Goal: Information Seeking & Learning: Check status

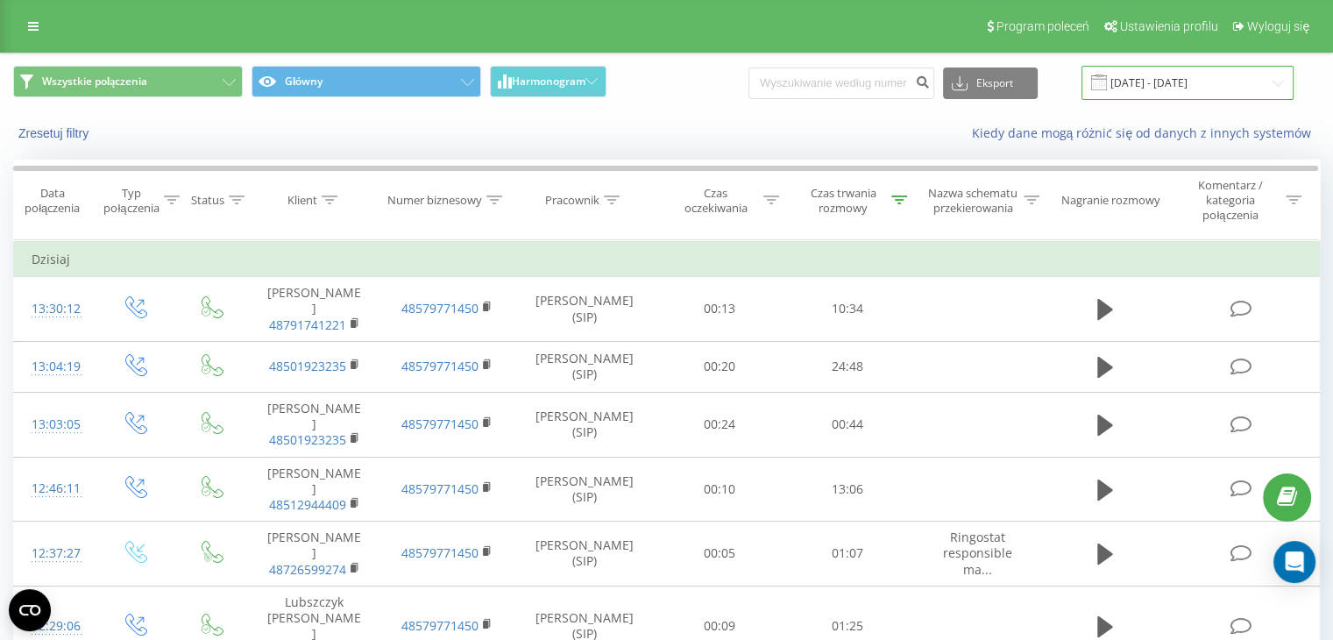
click at [1214, 78] on input "[DATE] - [DATE]" at bounding box center [1188, 83] width 212 height 34
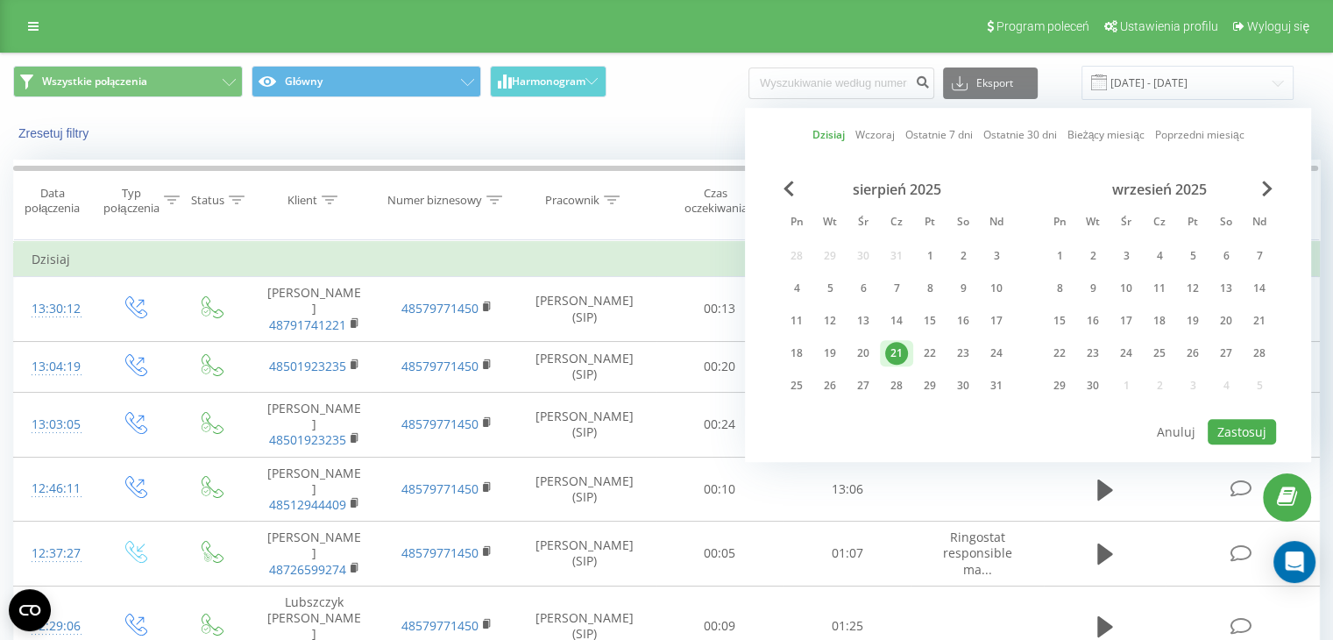
click at [898, 346] on div "21" at bounding box center [896, 353] width 23 height 23
click at [1241, 422] on button "Zastosuj" at bounding box center [1242, 431] width 68 height 25
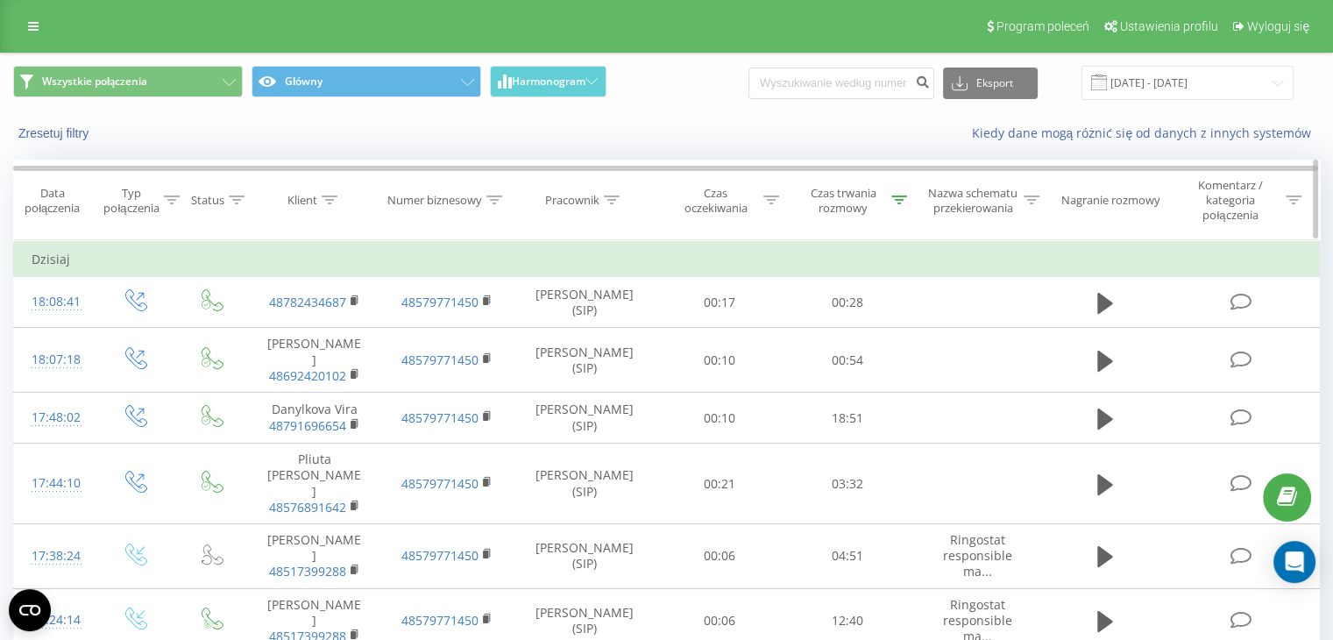
click at [901, 206] on div at bounding box center [900, 200] width 16 height 15
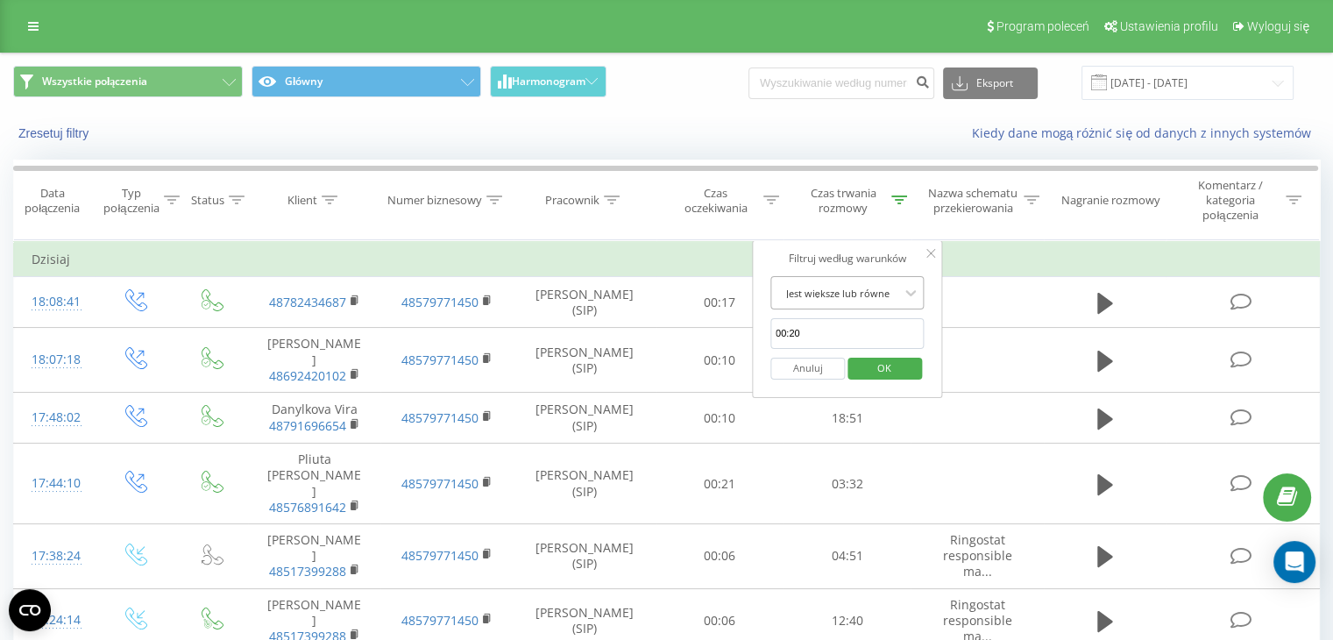
click at [853, 289] on div at bounding box center [838, 293] width 124 height 17
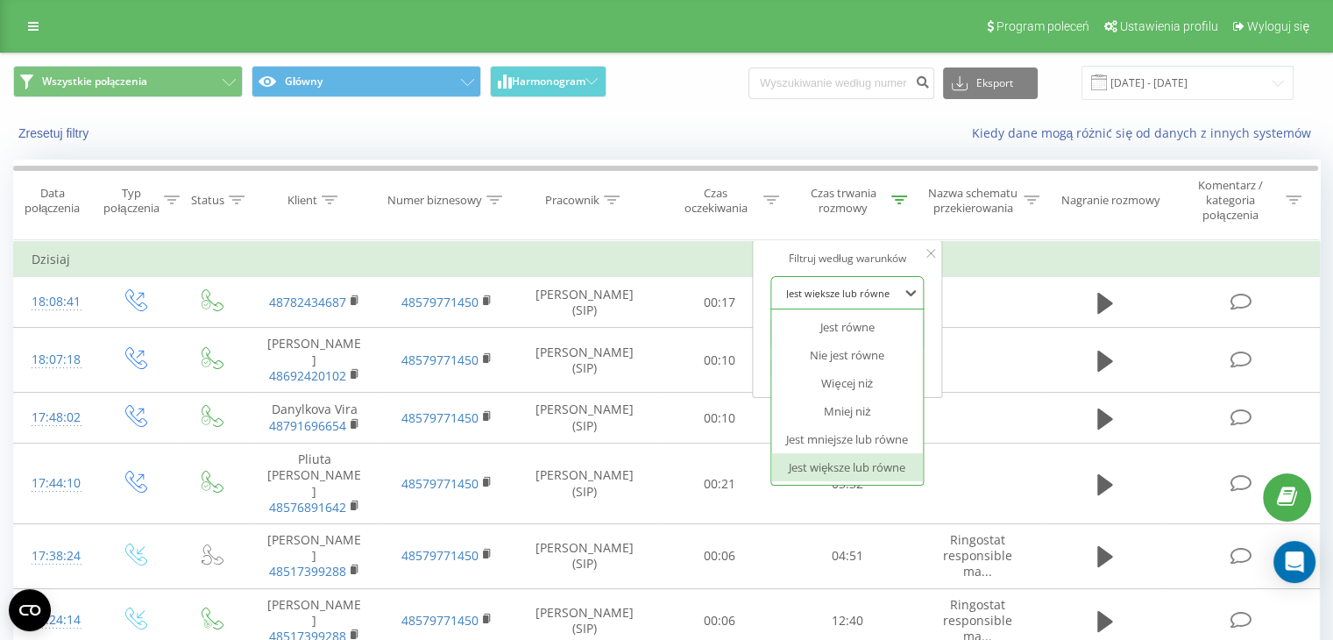
click at [864, 460] on div "Jest większe lub równe" at bounding box center [847, 467] width 153 height 28
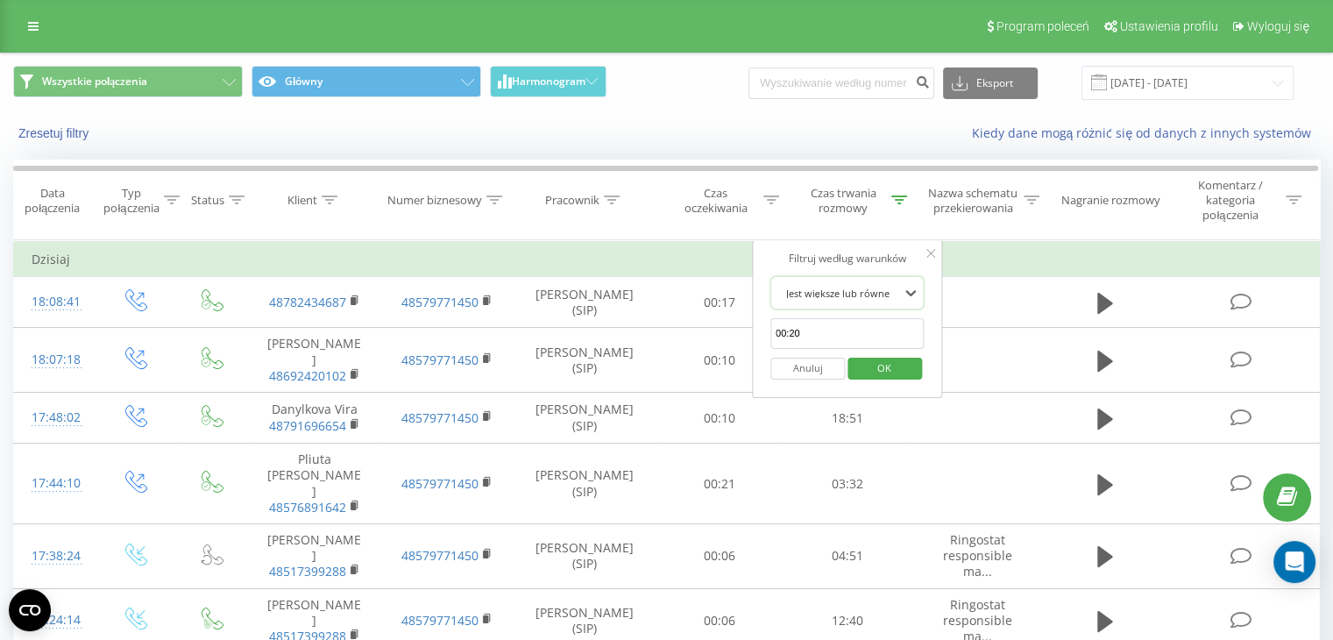
click at [811, 332] on input "00:20" at bounding box center [848, 333] width 154 height 31
click at [878, 373] on span "OK" at bounding box center [884, 367] width 49 height 27
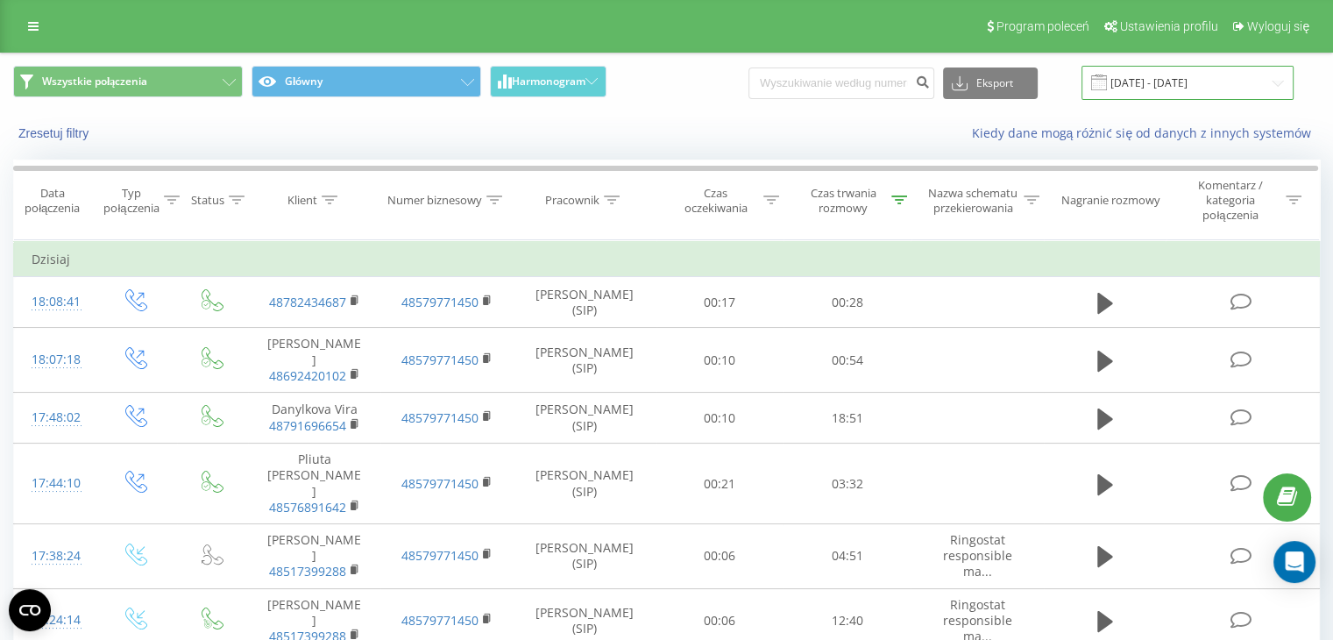
click at [1227, 92] on input "[DATE] - [DATE]" at bounding box center [1188, 83] width 212 height 34
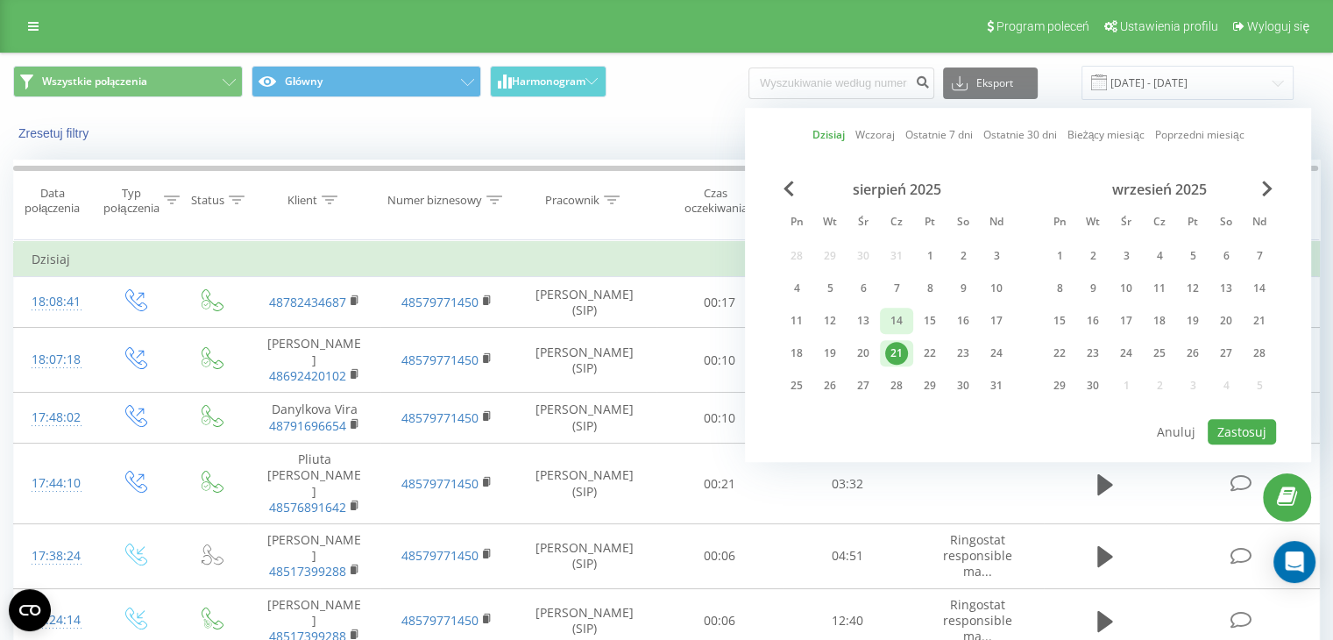
click at [906, 316] on div "14" at bounding box center [896, 321] width 33 height 26
click at [902, 319] on div "14" at bounding box center [896, 320] width 23 height 23
click at [1231, 431] on button "Zastosuj" at bounding box center [1242, 431] width 68 height 25
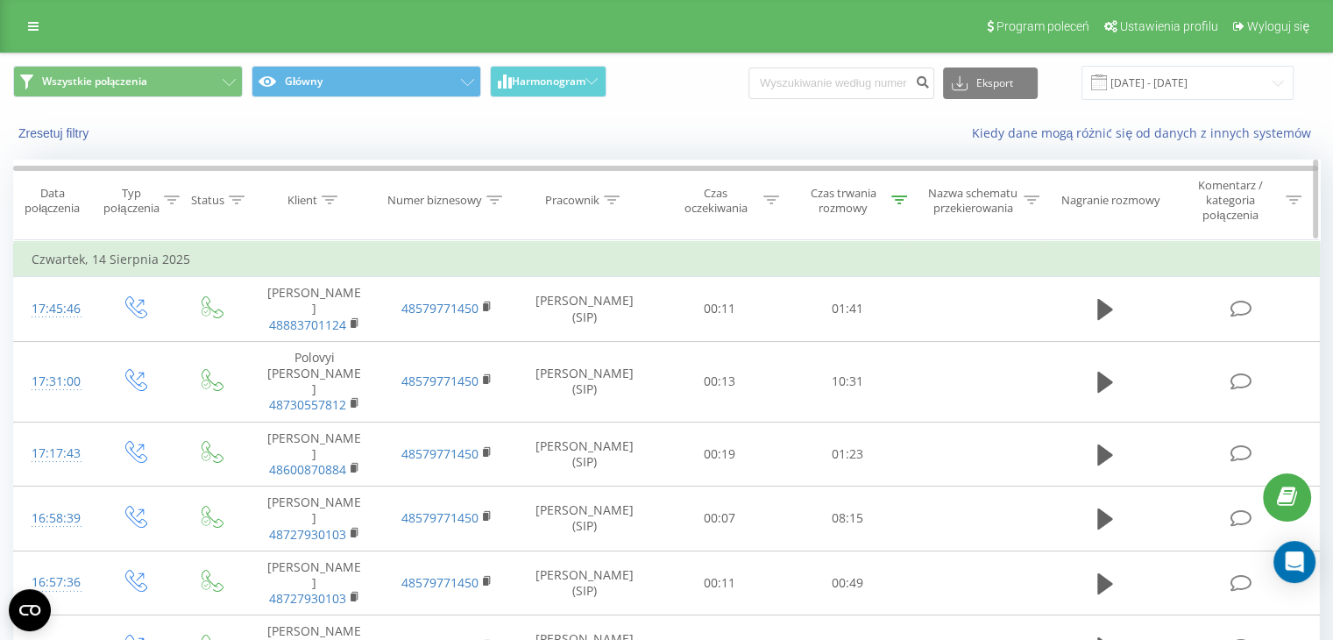
click at [899, 201] on icon at bounding box center [900, 200] width 16 height 9
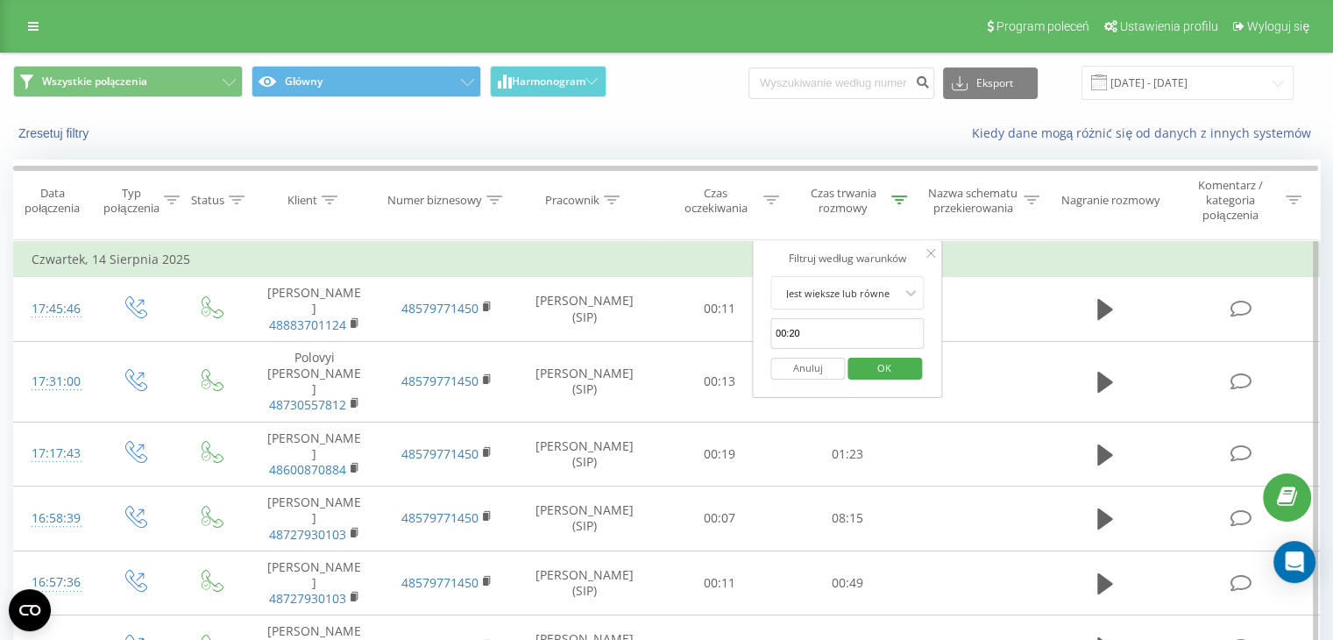
click at [878, 363] on span "OK" at bounding box center [884, 367] width 49 height 27
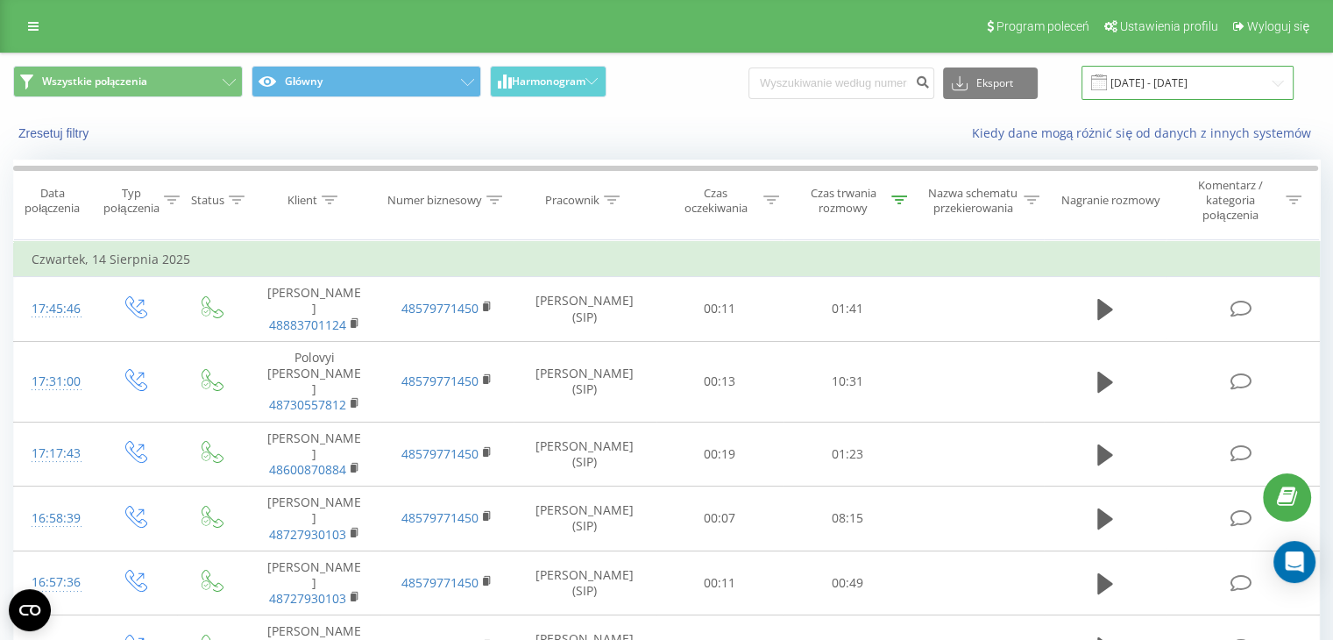
click at [1140, 77] on input "[DATE] - [DATE]" at bounding box center [1188, 83] width 212 height 34
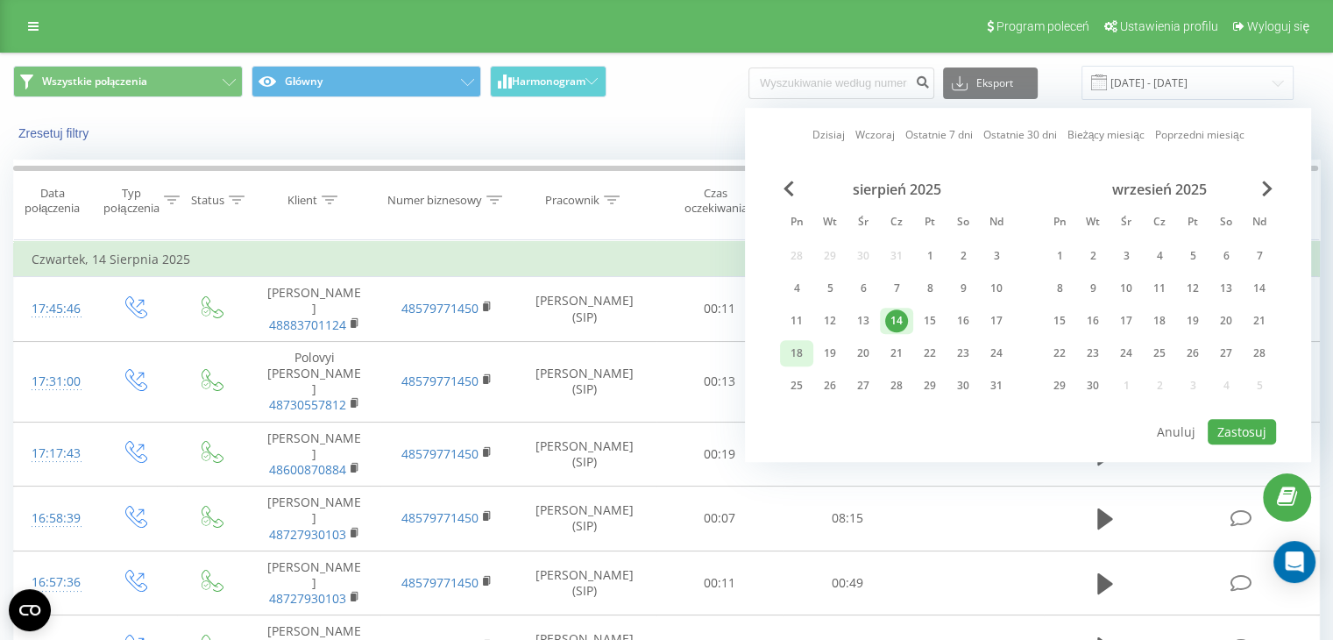
click at [799, 352] on div "18" at bounding box center [797, 353] width 23 height 23
click at [1242, 425] on button "Zastosuj" at bounding box center [1242, 431] width 68 height 25
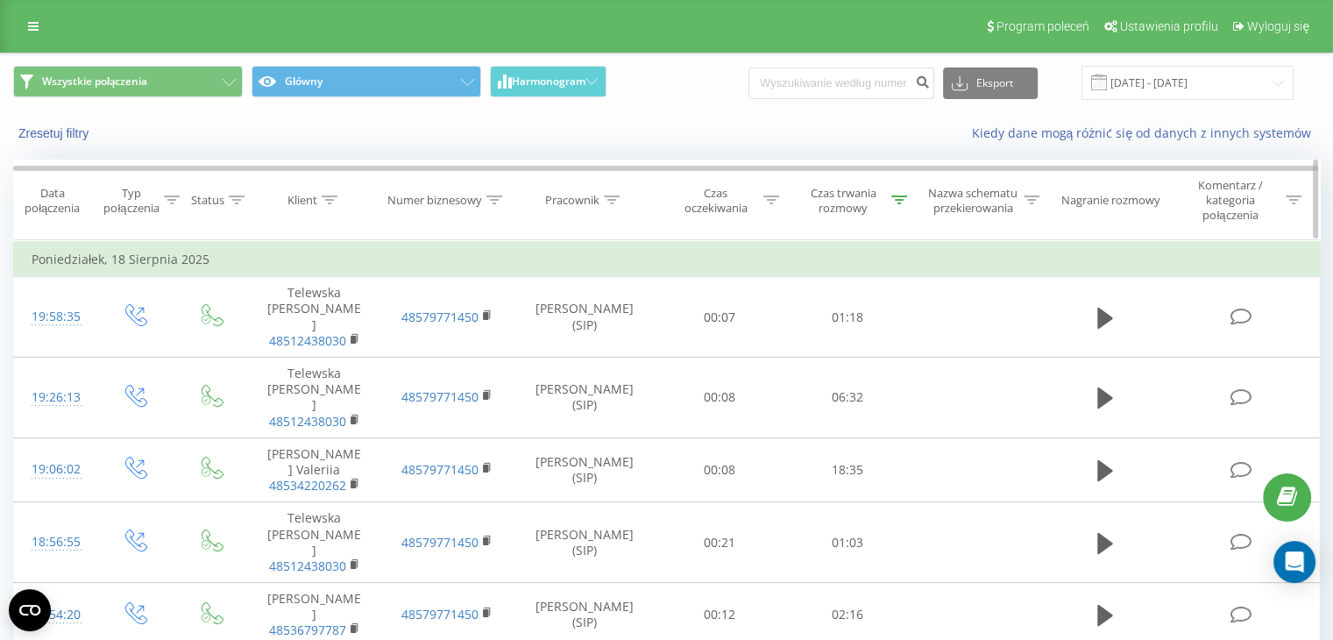
click at [897, 203] on icon at bounding box center [900, 200] width 16 height 9
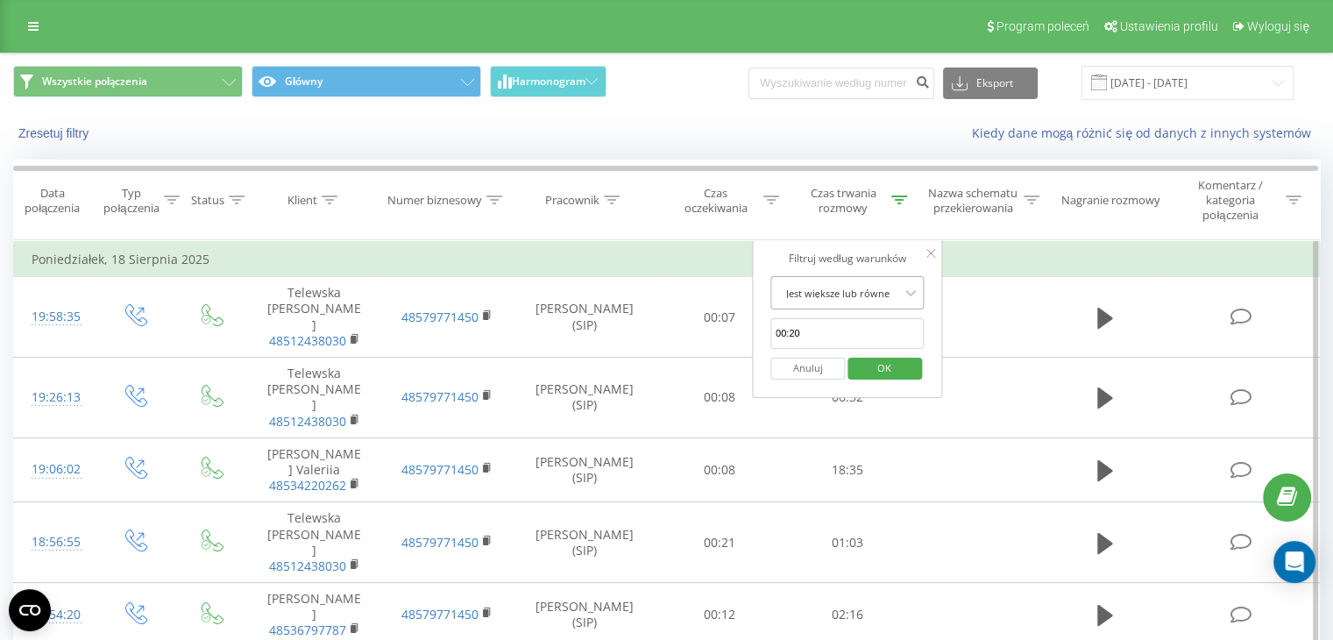
click at [871, 290] on div at bounding box center [838, 293] width 124 height 17
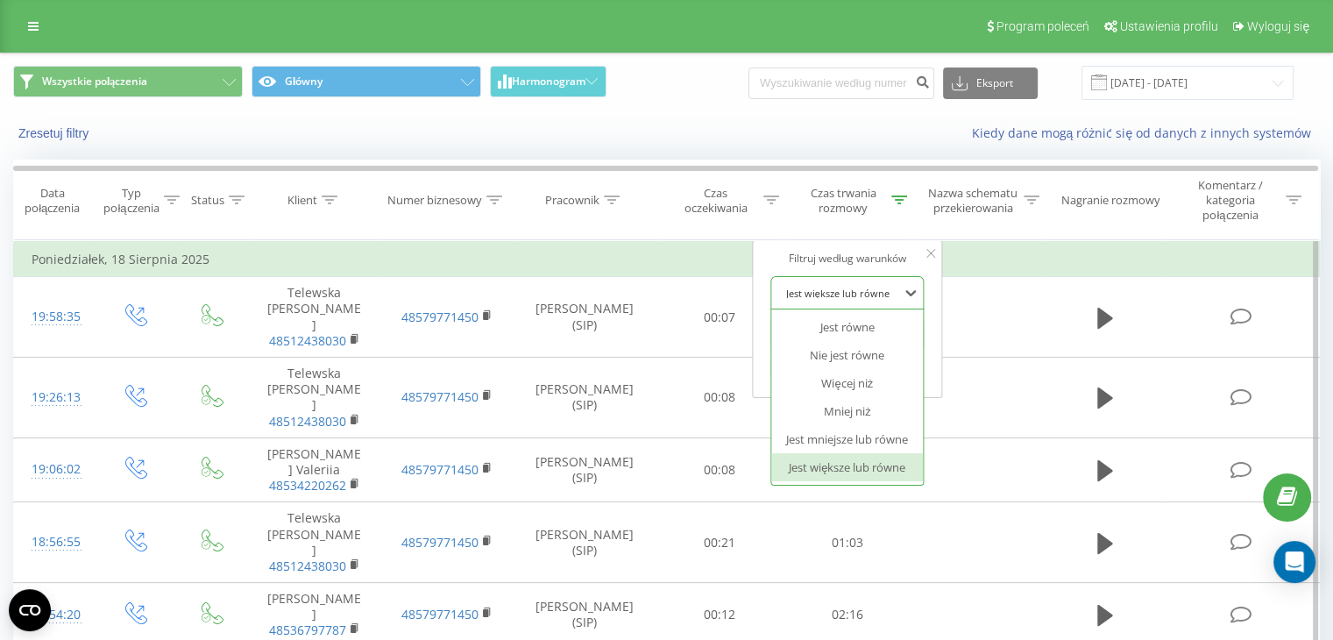
click at [870, 466] on div "Jest większe lub równe" at bounding box center [847, 467] width 153 height 28
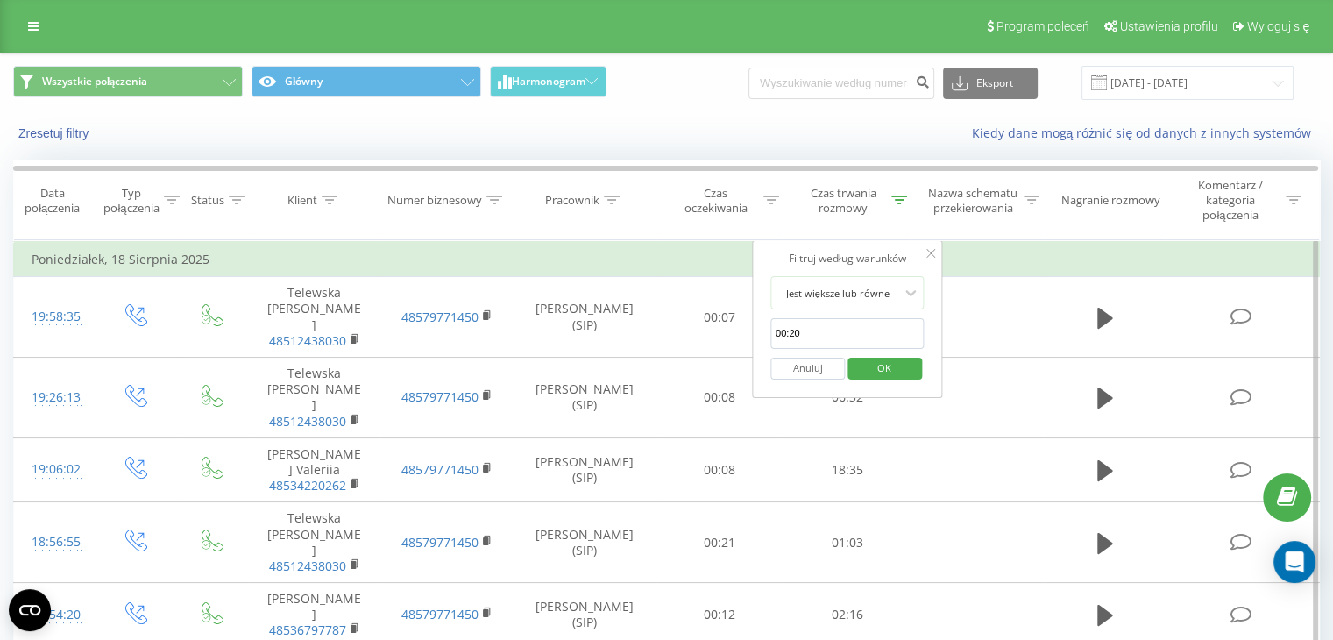
click at [891, 368] on span "OK" at bounding box center [884, 367] width 49 height 27
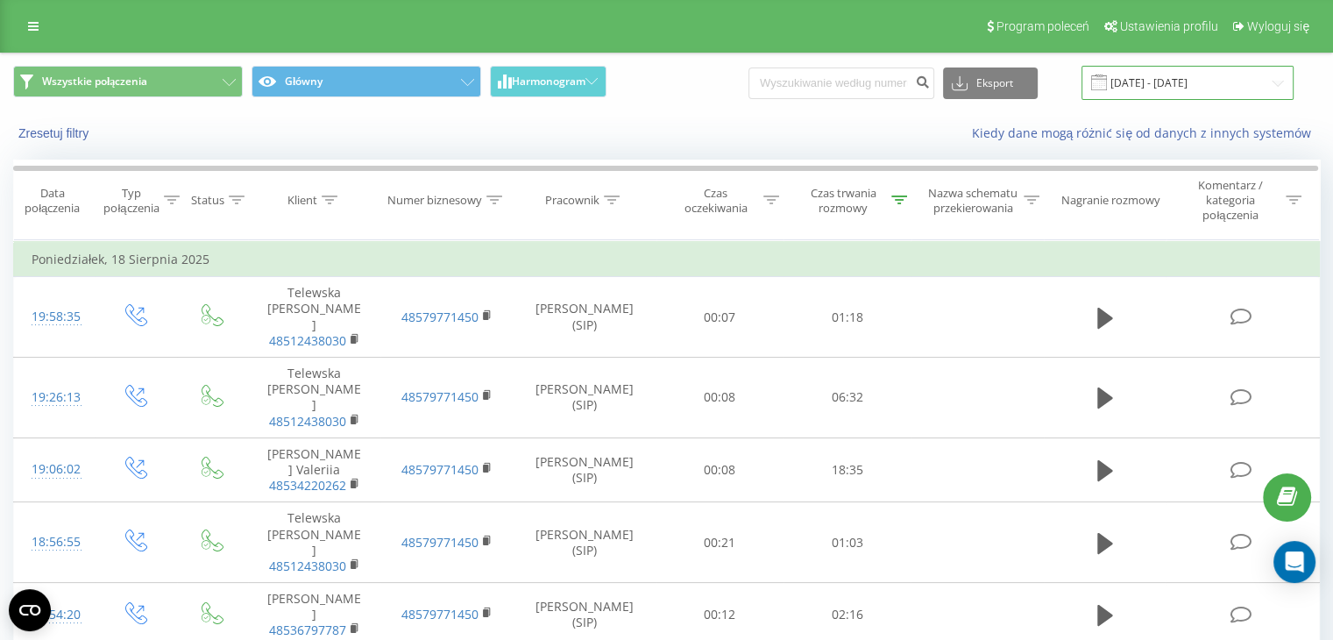
click at [1182, 93] on input "[DATE] - [DATE]" at bounding box center [1188, 83] width 212 height 34
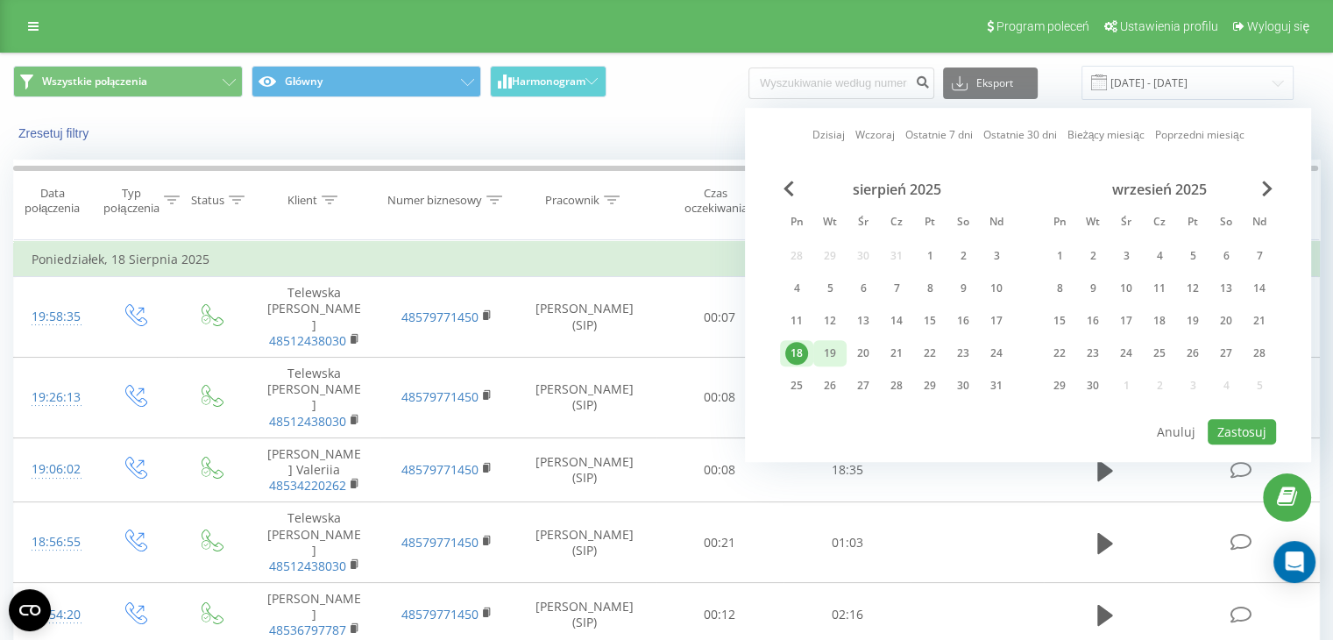
click at [828, 351] on div "19" at bounding box center [830, 353] width 23 height 23
click at [819, 352] on div "19" at bounding box center [830, 353] width 23 height 23
click at [1220, 430] on button "Zastosuj" at bounding box center [1242, 431] width 68 height 25
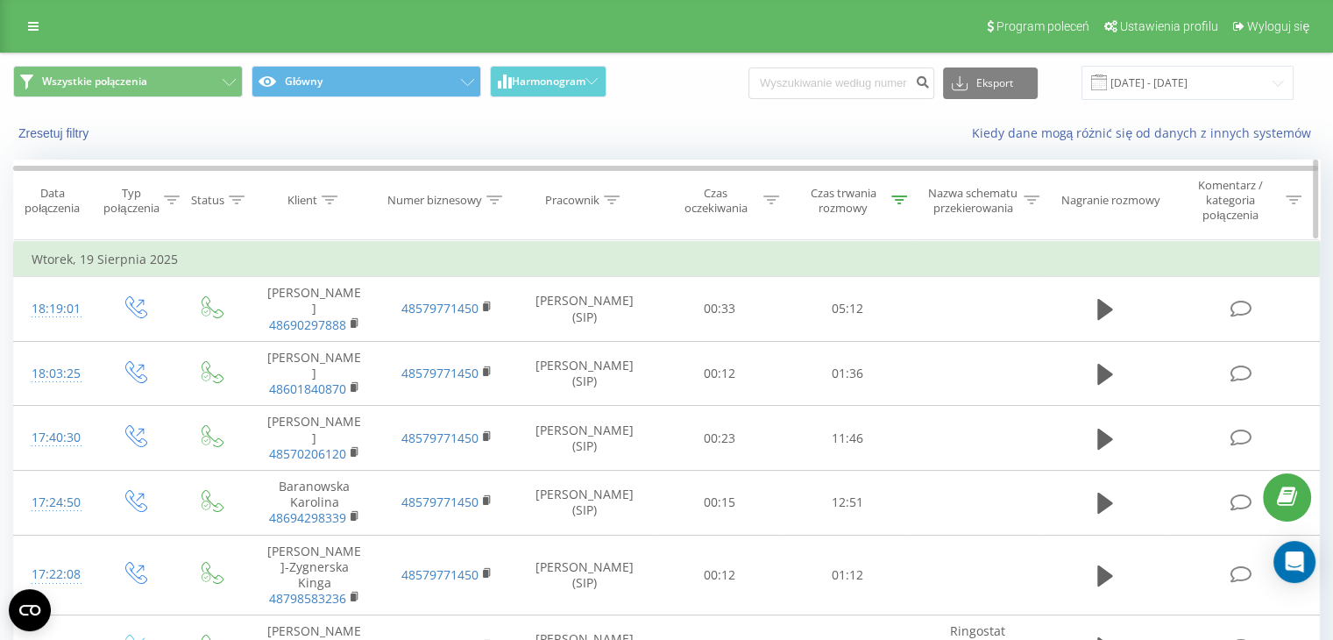
click at [894, 202] on icon at bounding box center [900, 200] width 16 height 9
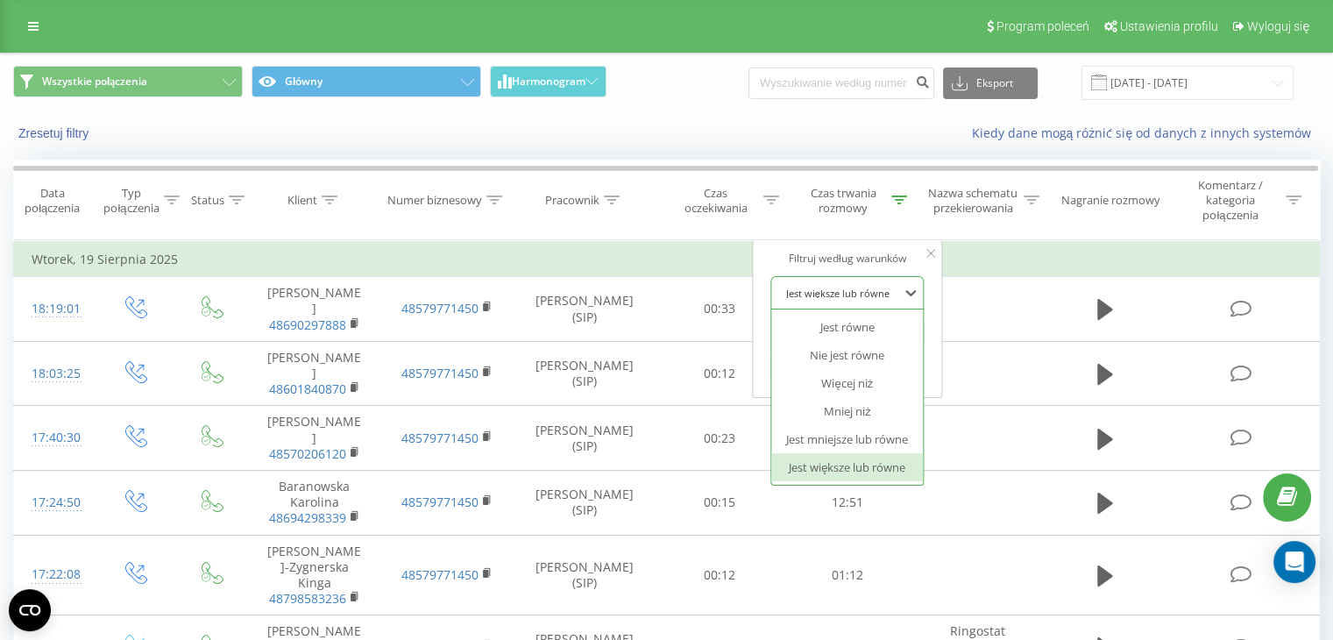
click at [841, 290] on div at bounding box center [838, 293] width 124 height 17
click at [840, 473] on div "Jest większe lub równe" at bounding box center [847, 467] width 153 height 28
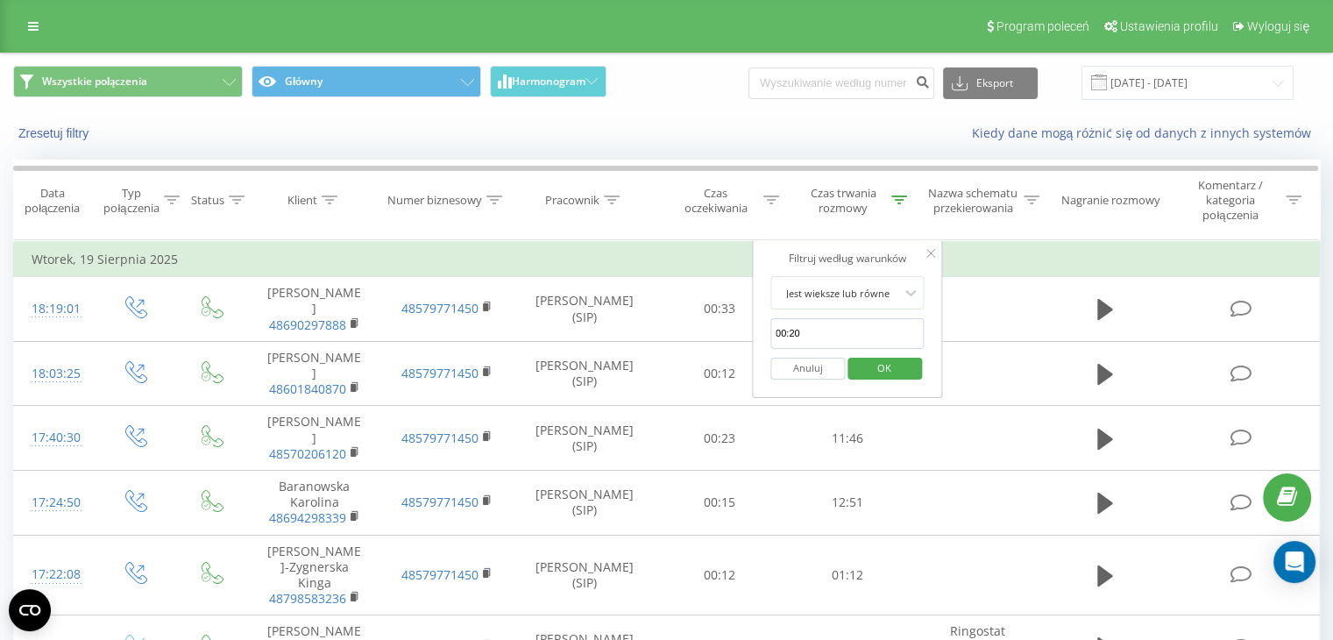
click at [877, 364] on span "OK" at bounding box center [884, 367] width 49 height 27
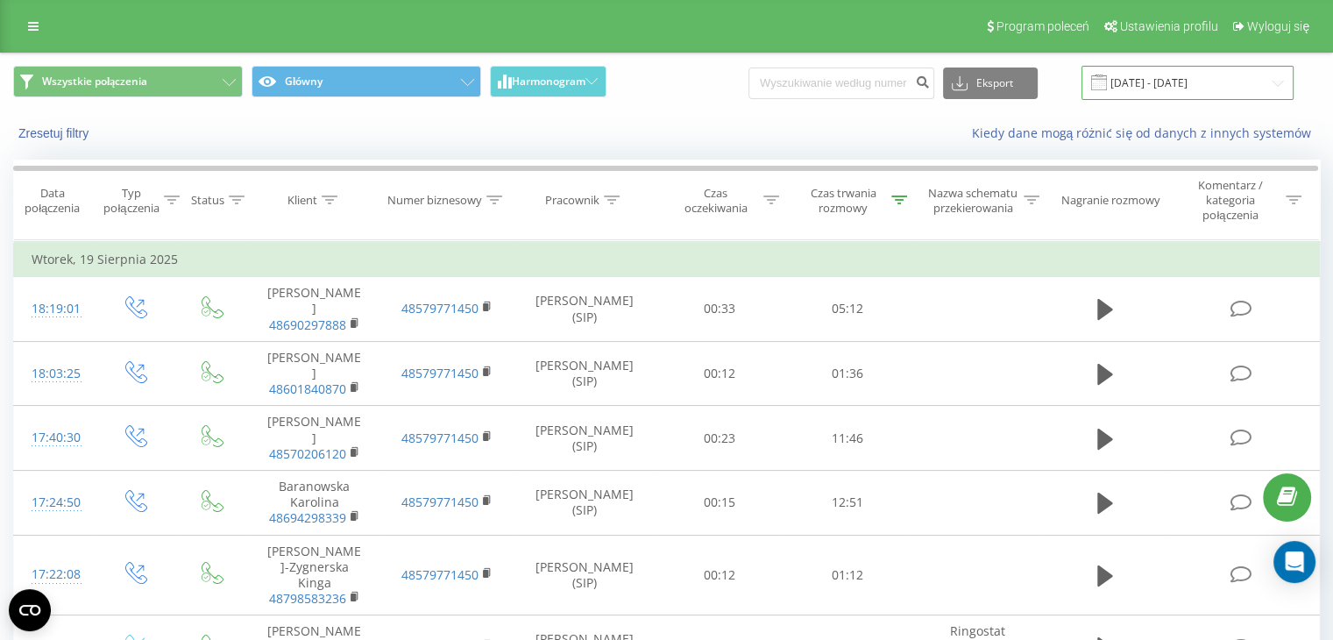
click at [1233, 92] on input "[DATE] - [DATE]" at bounding box center [1188, 83] width 212 height 34
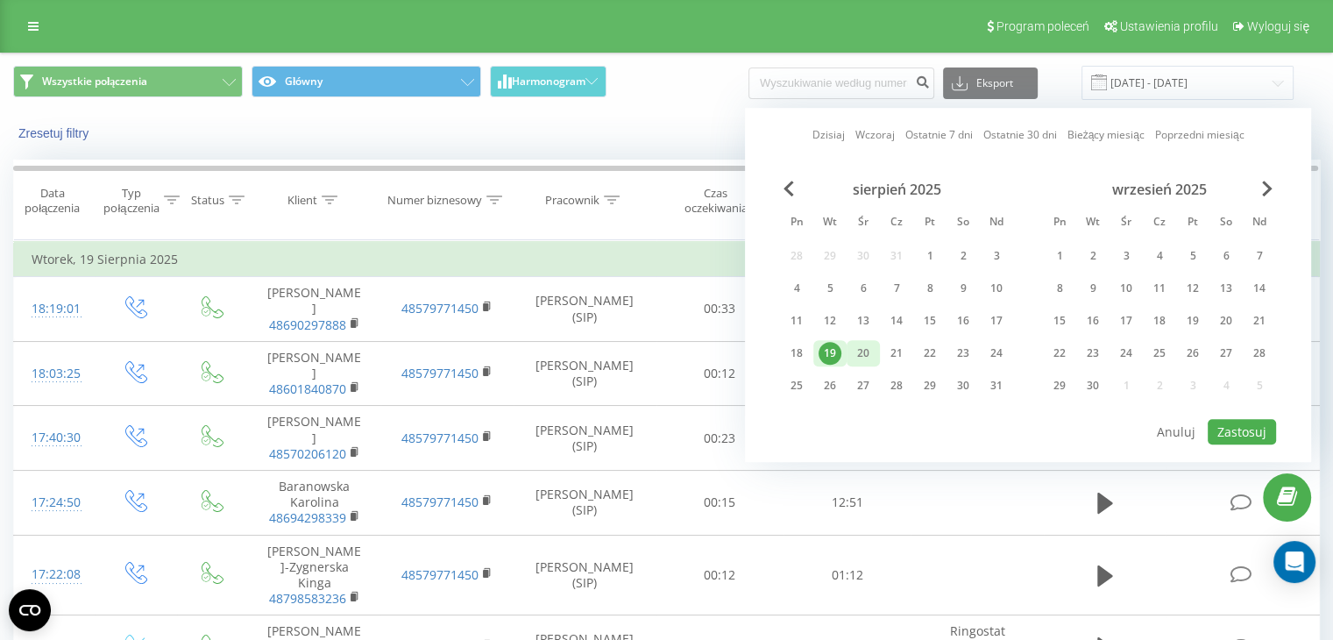
click at [860, 348] on div "20" at bounding box center [863, 353] width 23 height 23
click at [1234, 420] on button "Zastosuj" at bounding box center [1242, 431] width 68 height 25
type input "[DATE] - [DATE]"
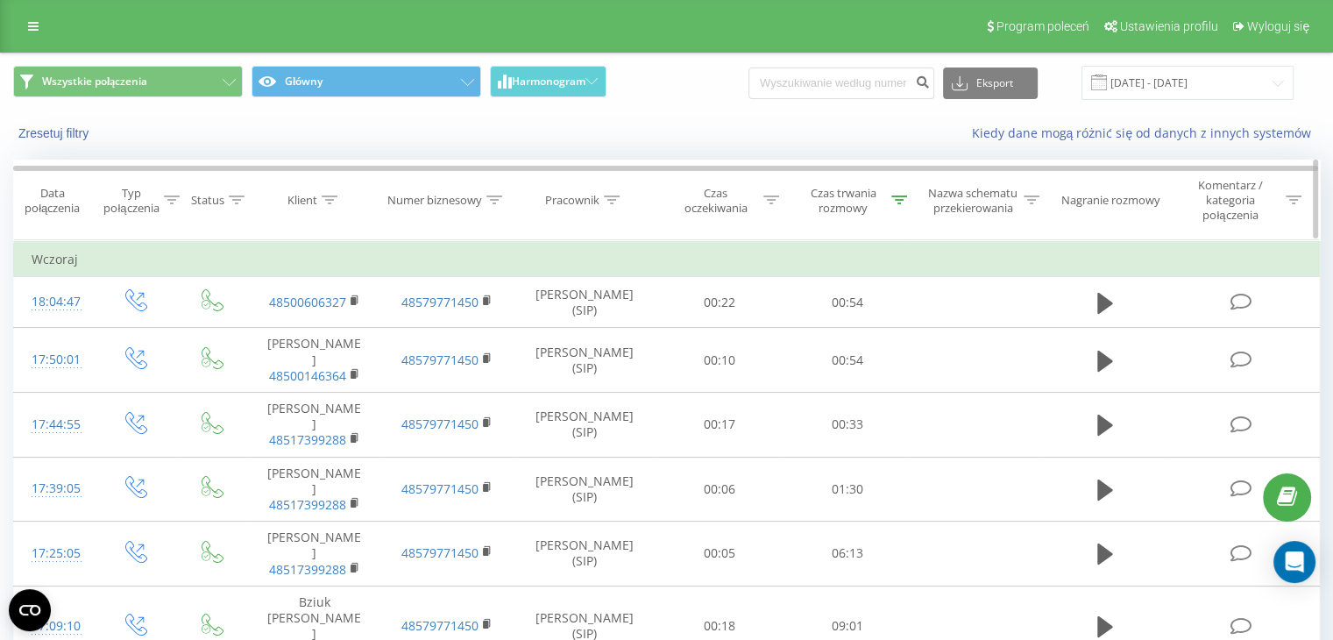
click at [884, 193] on div "Czas trwania rozmowy" at bounding box center [844, 201] width 88 height 30
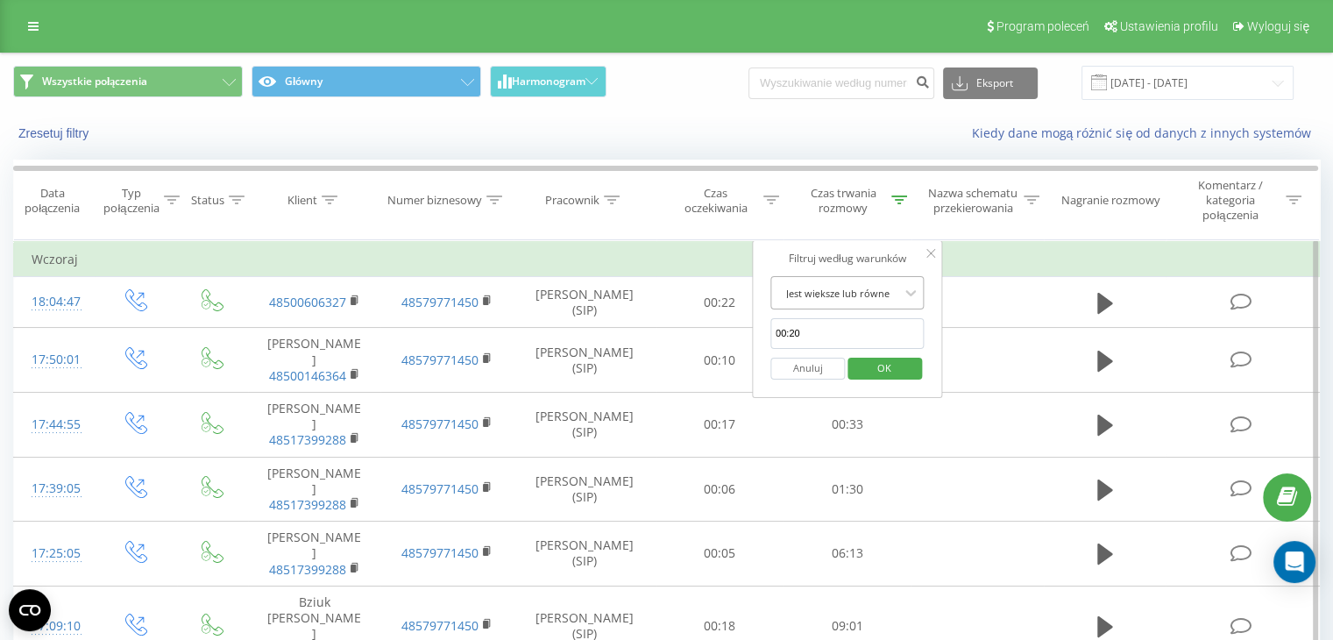
click at [857, 295] on div at bounding box center [838, 293] width 124 height 17
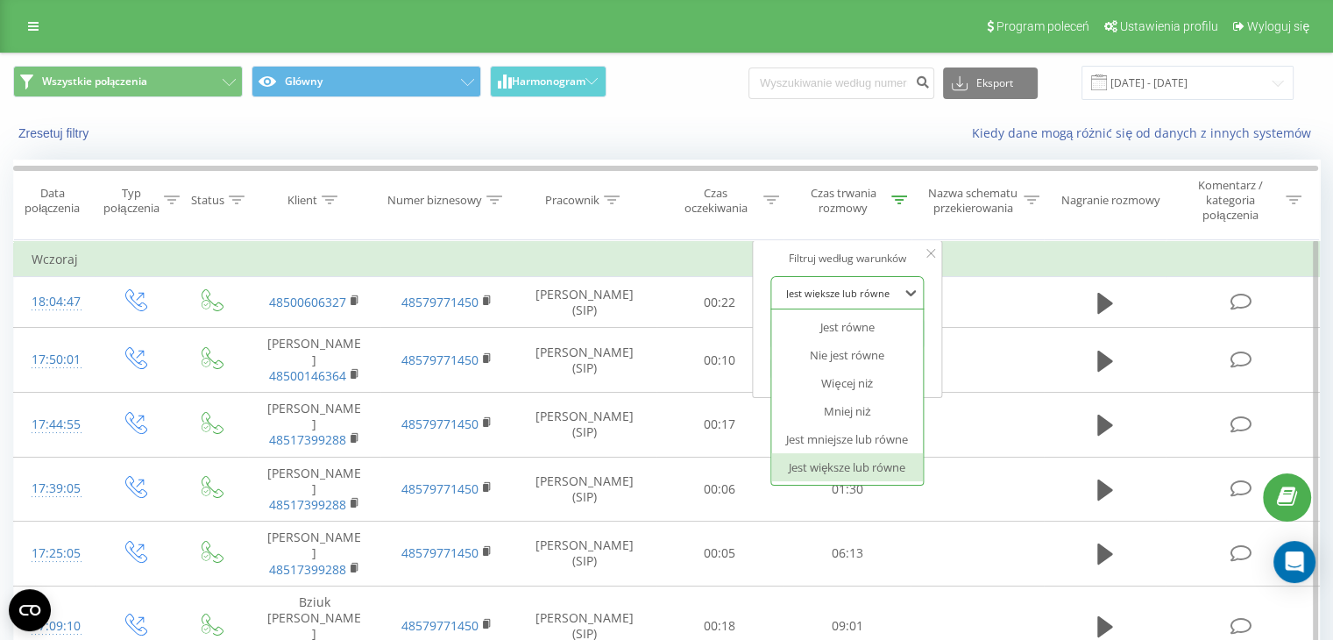
click at [849, 473] on div "Jest większe lub równe" at bounding box center [847, 467] width 153 height 28
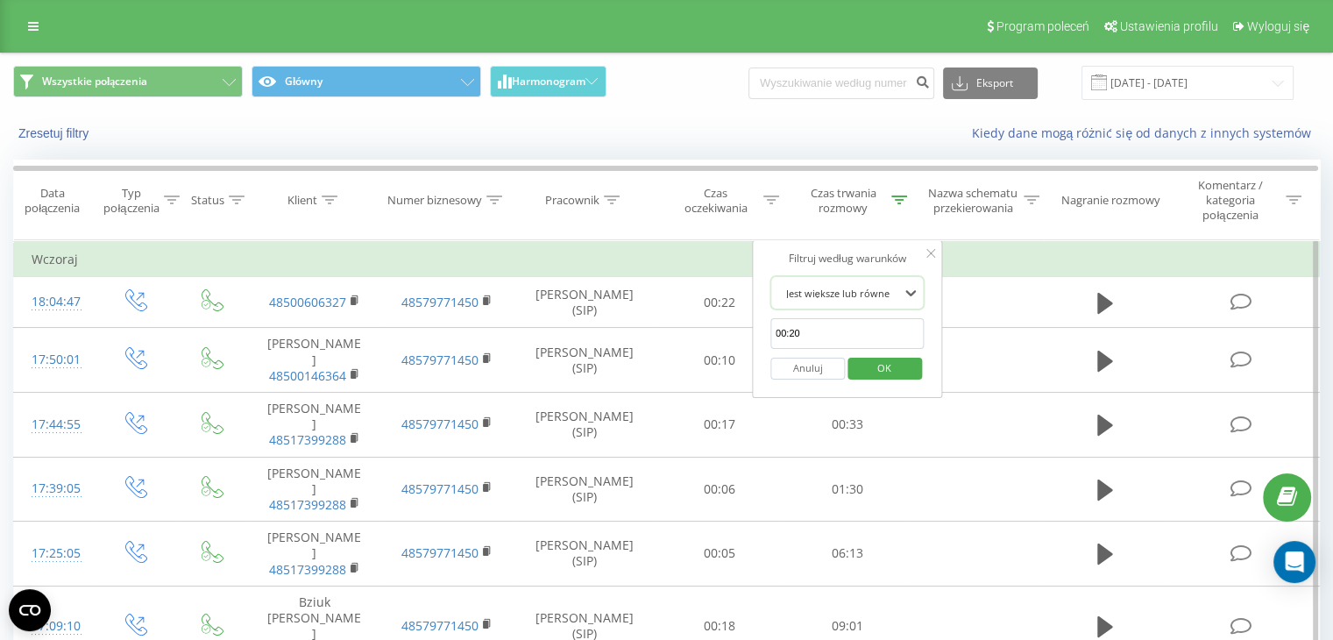
click at [894, 373] on span "OK" at bounding box center [884, 367] width 49 height 27
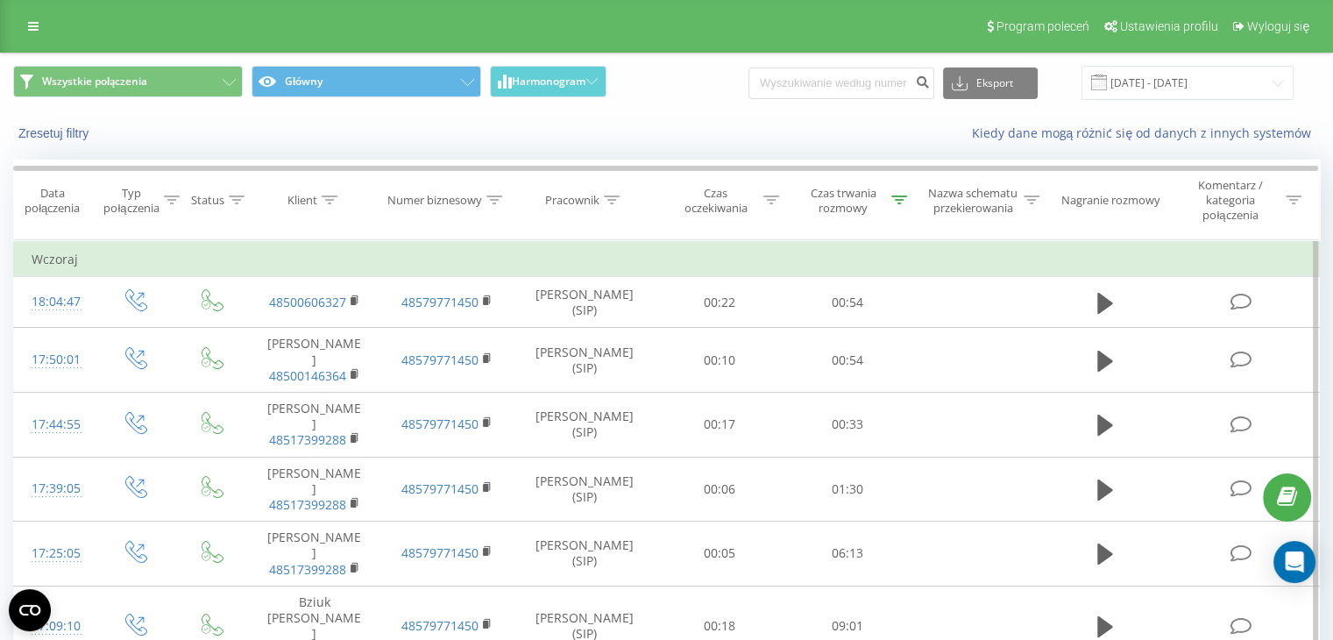
scroll to position [1081, 0]
